Goal: Check status: Check status

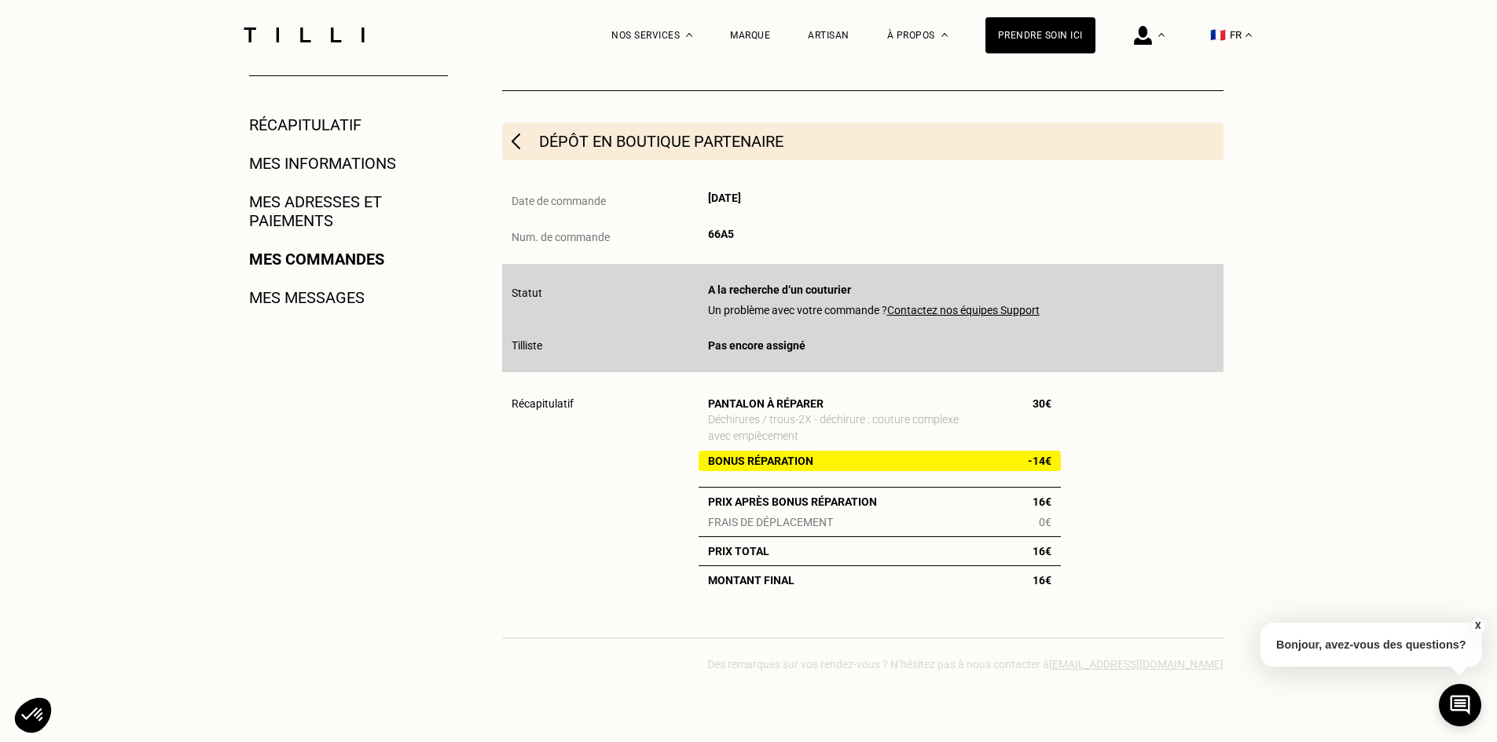
scroll to position [157, 0]
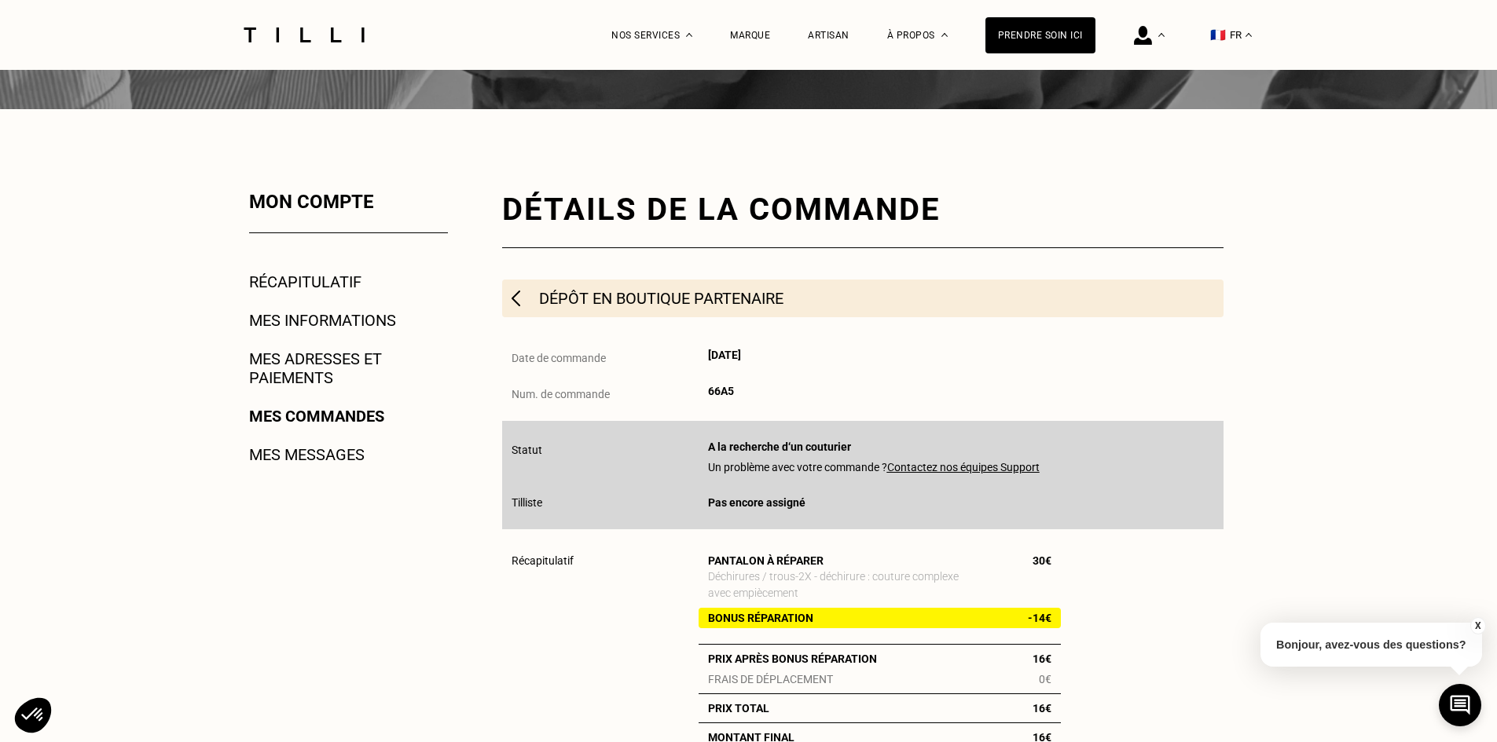
click at [514, 301] on img at bounding box center [515, 299] width 9 height 16
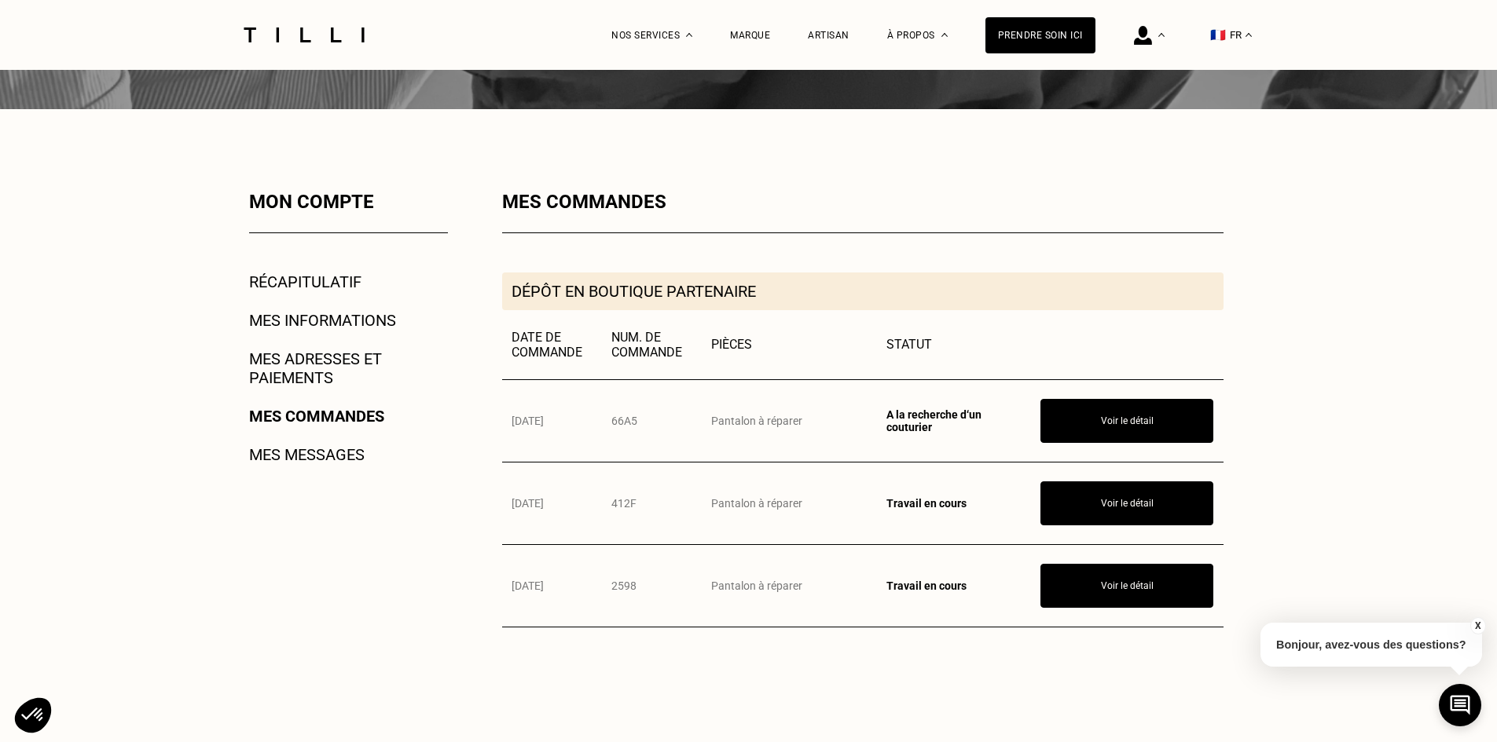
scroll to position [393, 0]
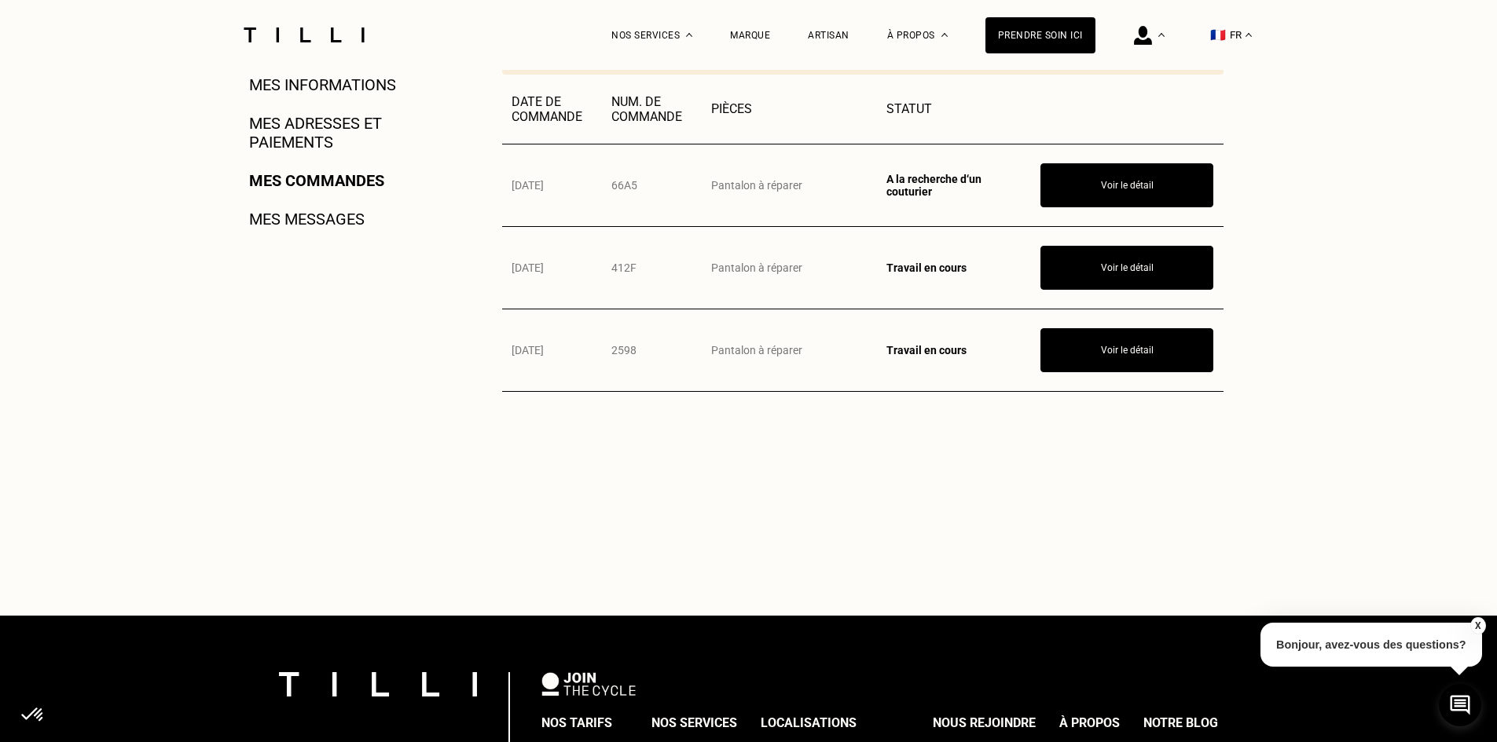
click at [295, 149] on link "Mes adresses et paiements" at bounding box center [348, 133] width 199 height 38
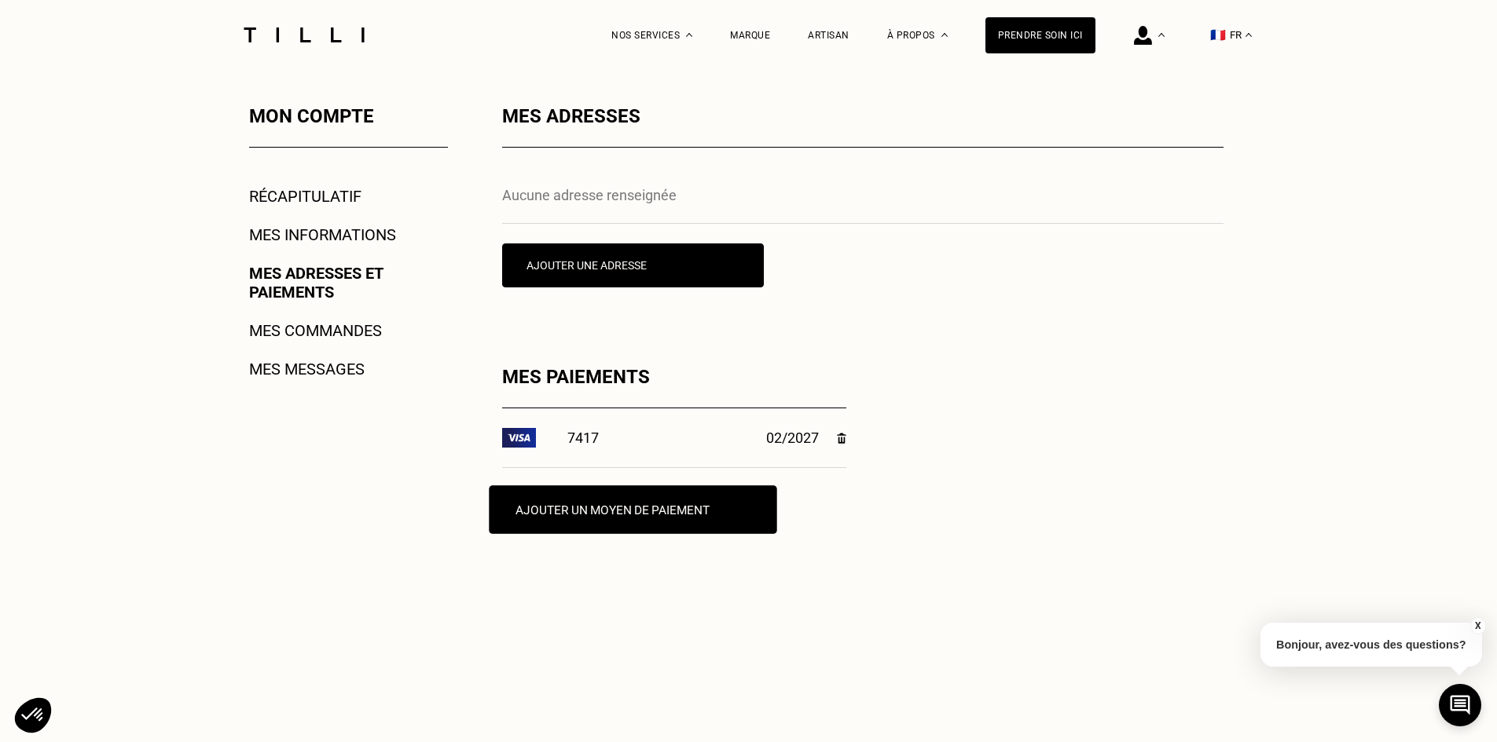
scroll to position [314, 0]
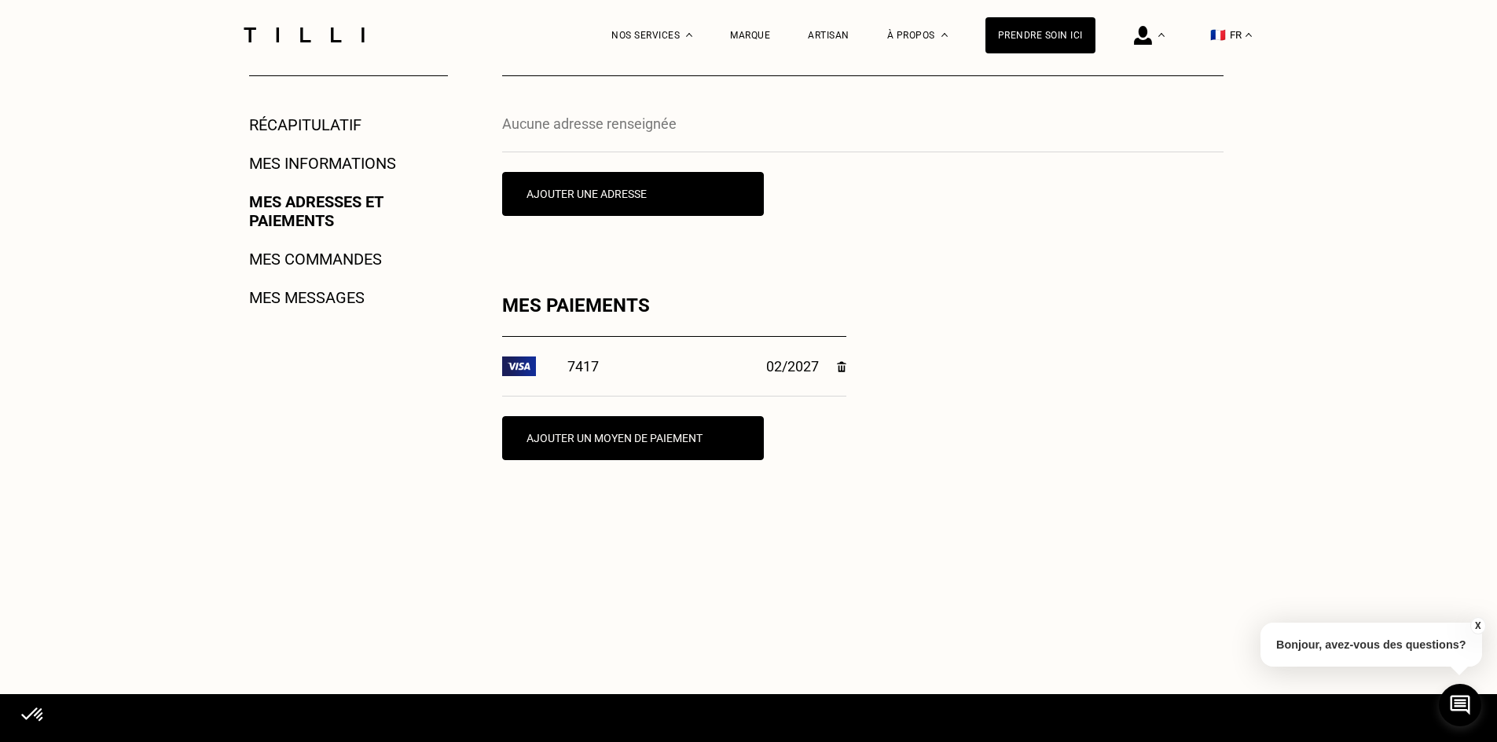
click at [325, 260] on link "Mes commandes" at bounding box center [315, 259] width 133 height 19
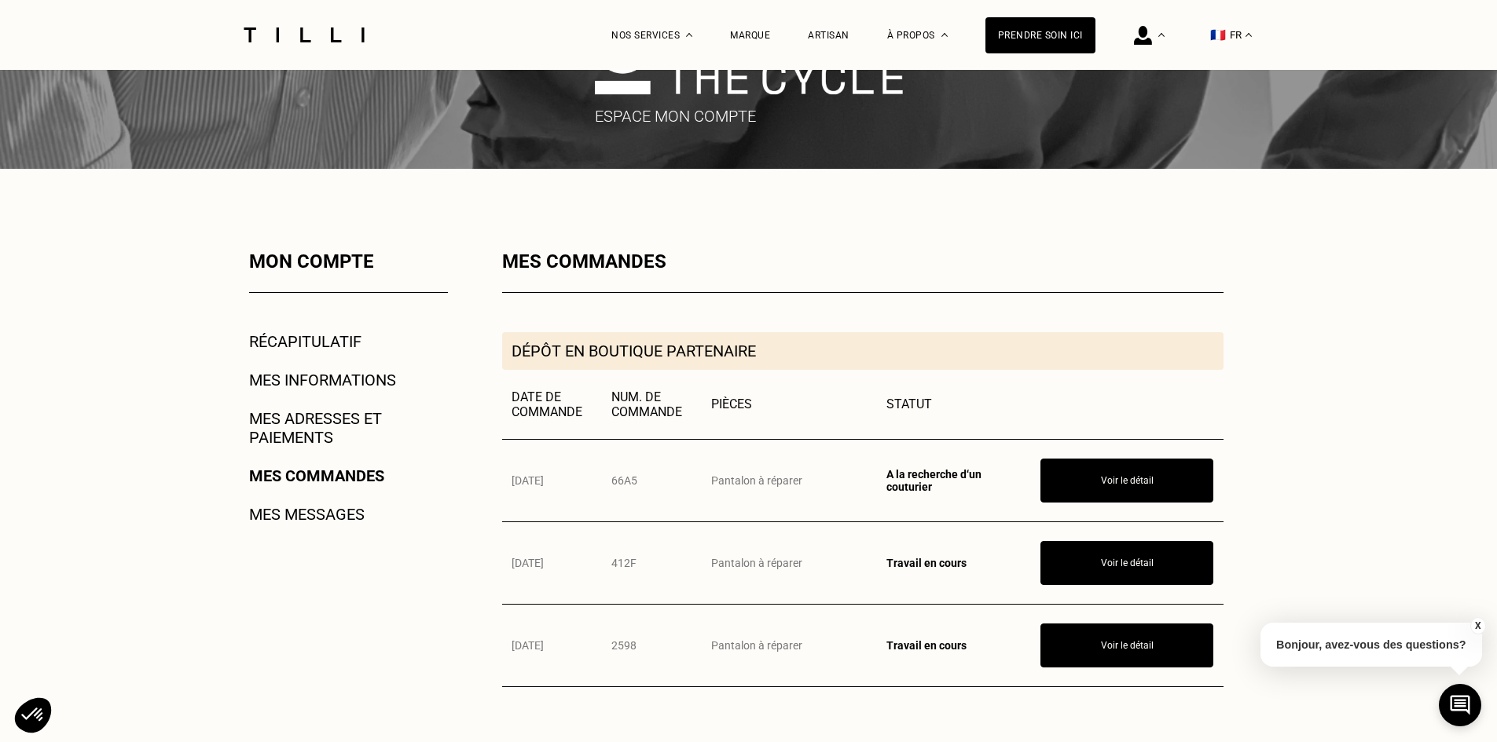
scroll to position [236, 0]
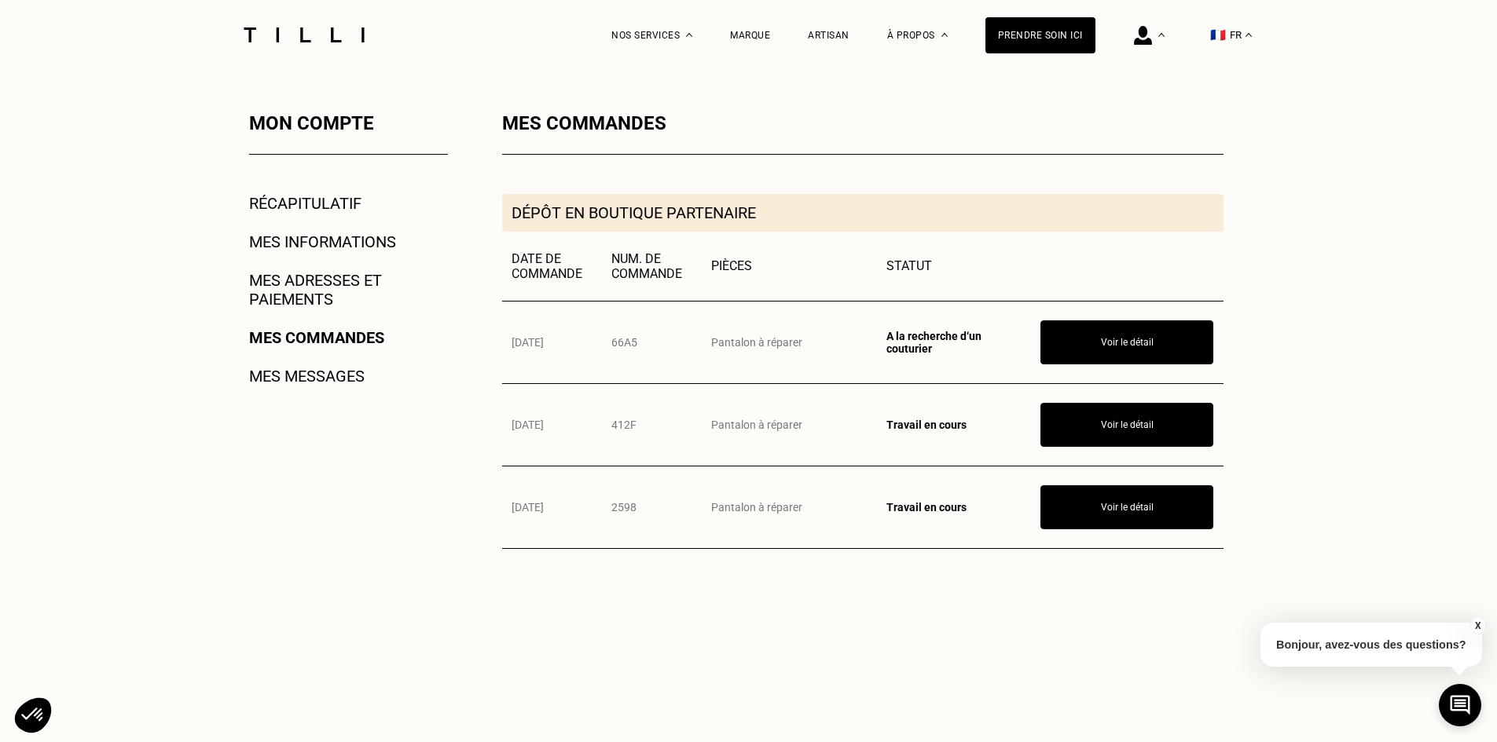
click at [332, 213] on link "Récapitulatif" at bounding box center [305, 203] width 112 height 19
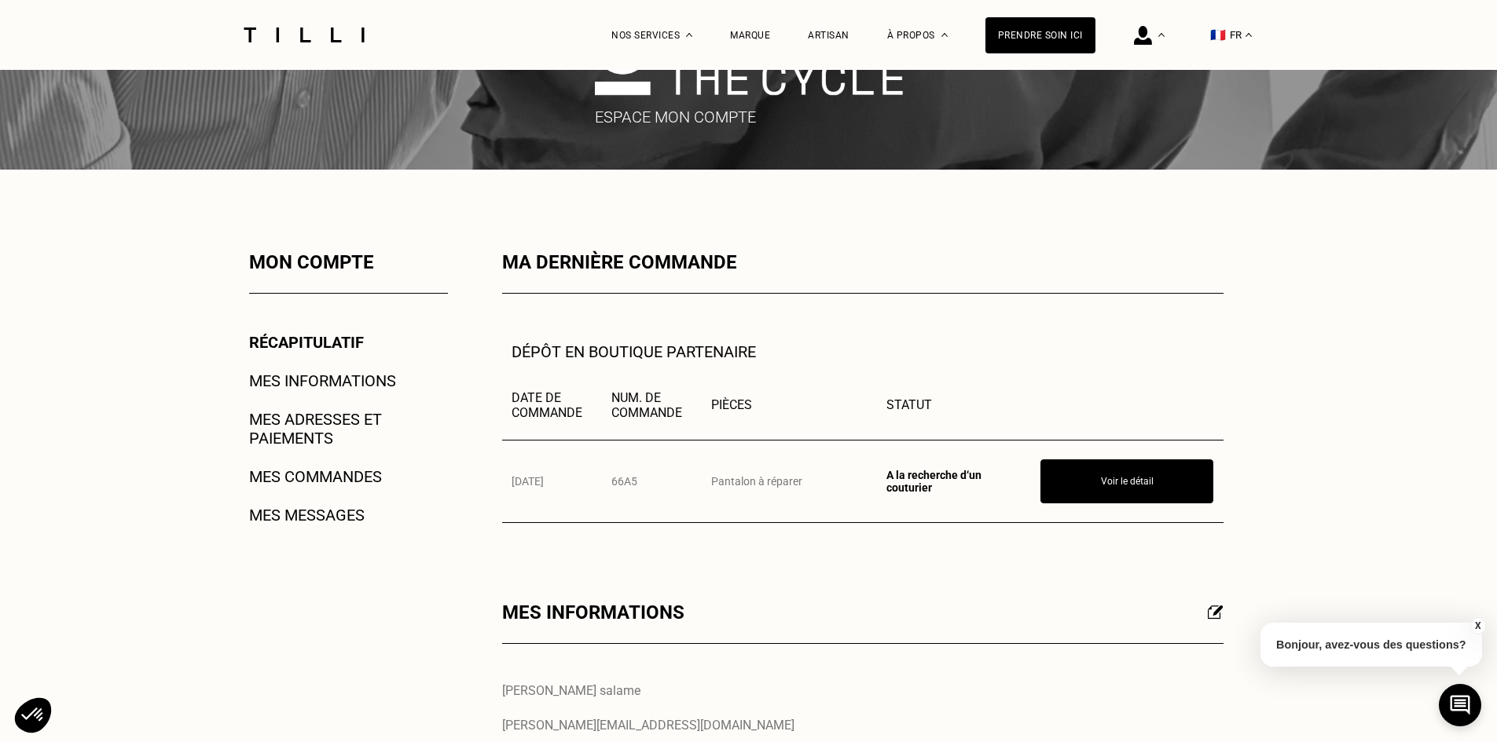
scroll to position [314, 0]
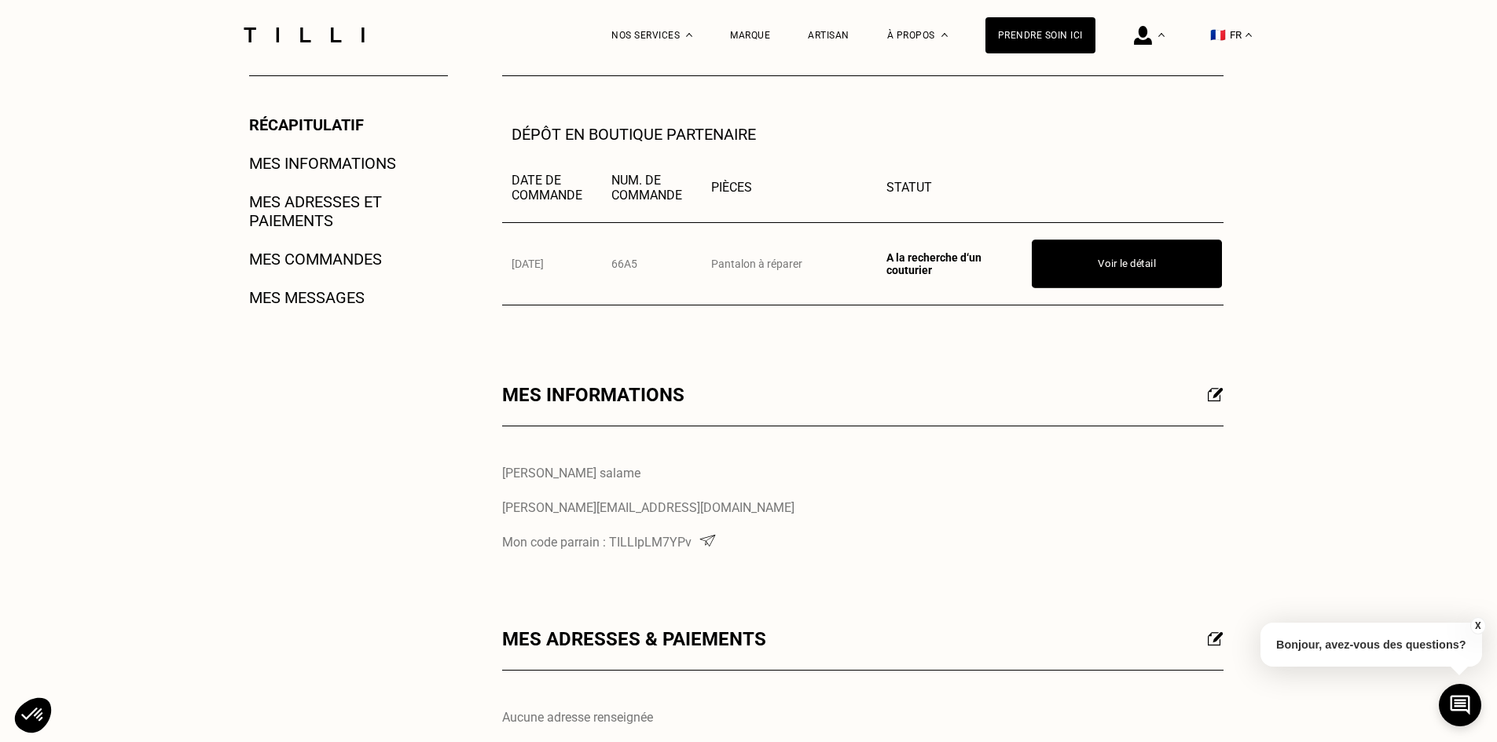
click at [1112, 257] on button "Voir le détail" at bounding box center [1127, 264] width 190 height 49
